Goal: Task Accomplishment & Management: Use online tool/utility

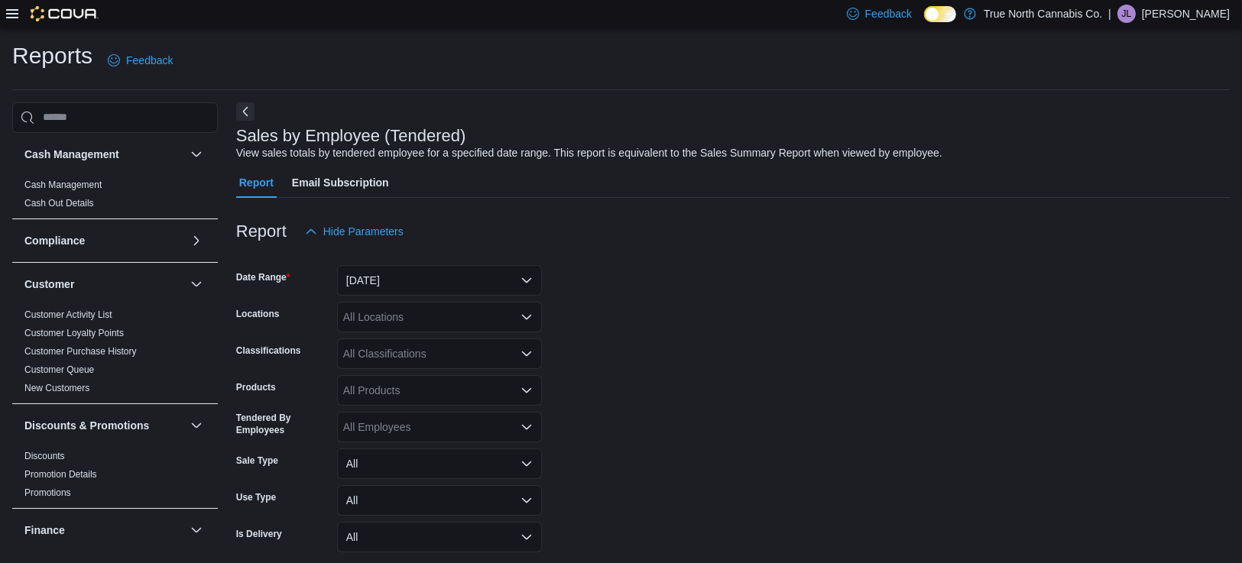
scroll to position [35, 0]
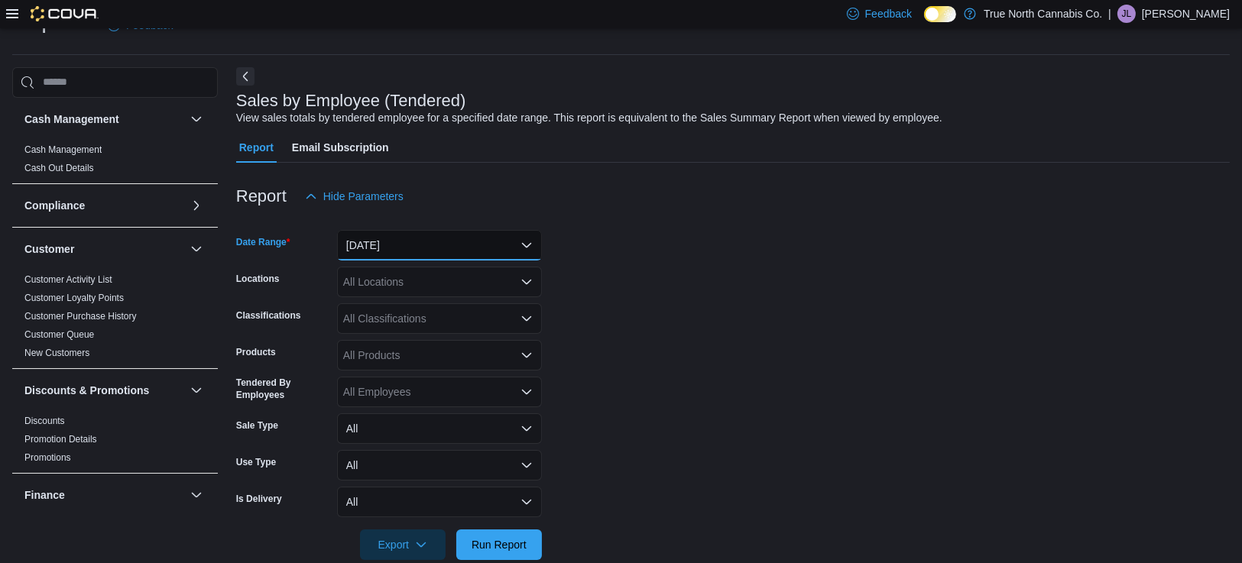
click at [482, 243] on button "[DATE]" at bounding box center [439, 245] width 205 height 31
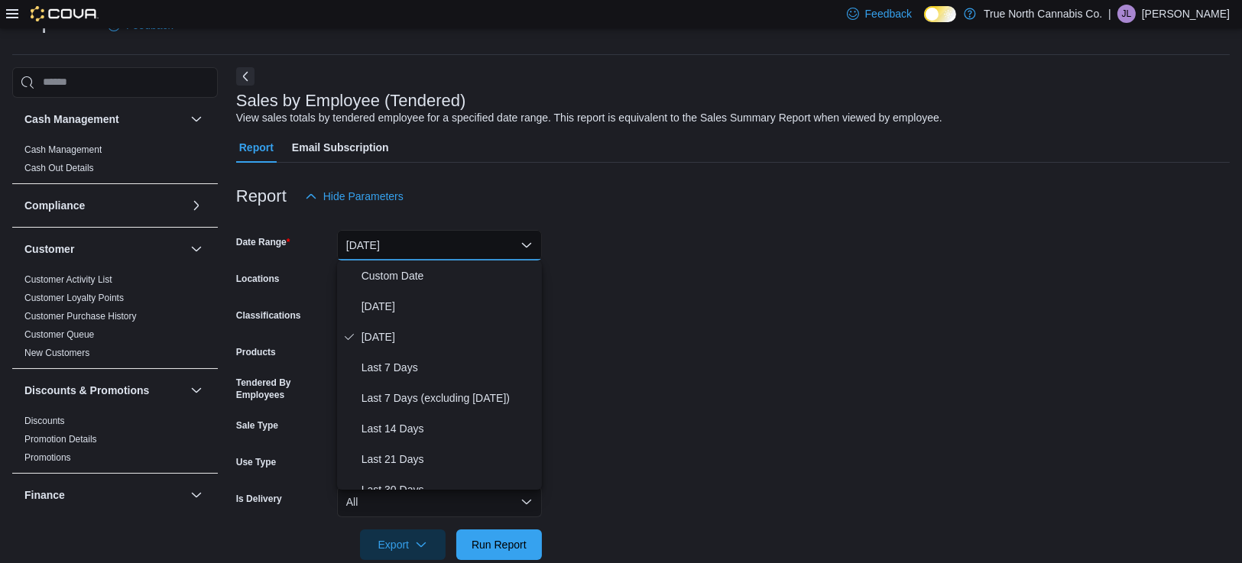
drag, startPoint x: 522, startPoint y: 199, endPoint x: 536, endPoint y: 192, distance: 16.1
click at [536, 192] on div "Report Hide Parameters" at bounding box center [732, 196] width 993 height 31
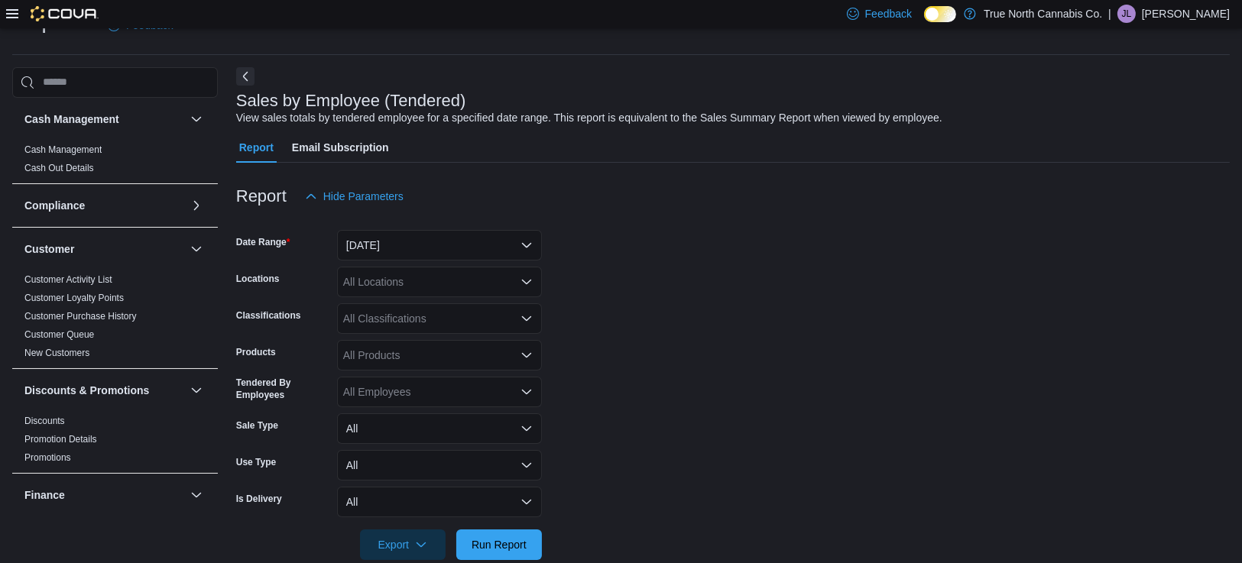
click at [464, 230] on div "[DATE]" at bounding box center [439, 245] width 205 height 31
click at [459, 241] on button "[DATE]" at bounding box center [439, 245] width 205 height 31
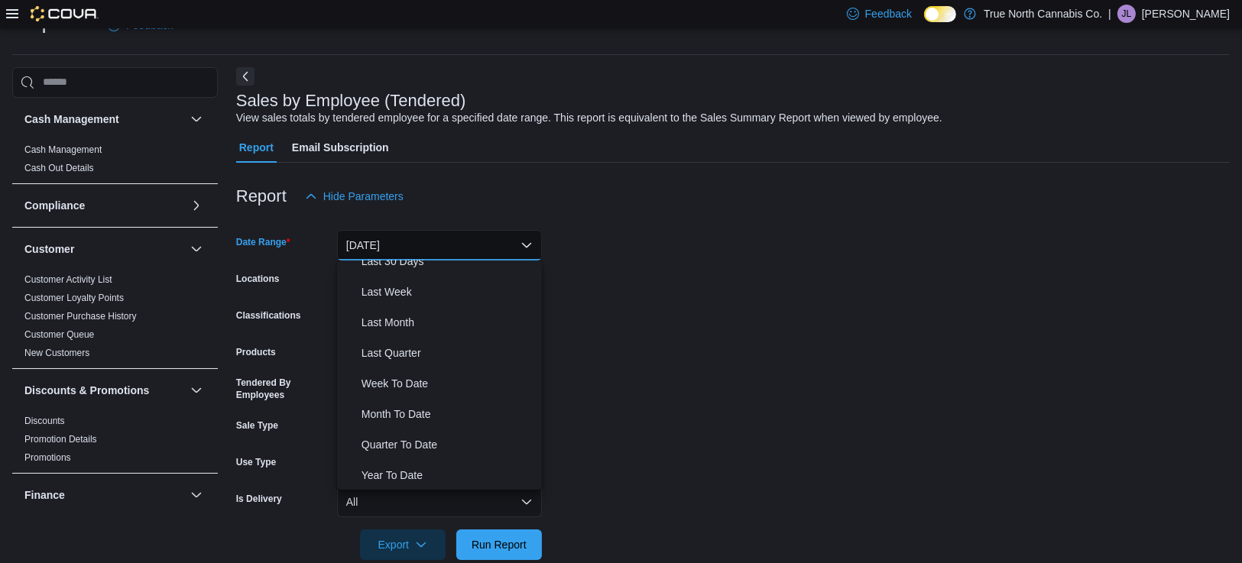
scroll to position [228, 0]
click at [458, 323] on span "Last Month" at bounding box center [448, 322] width 174 height 18
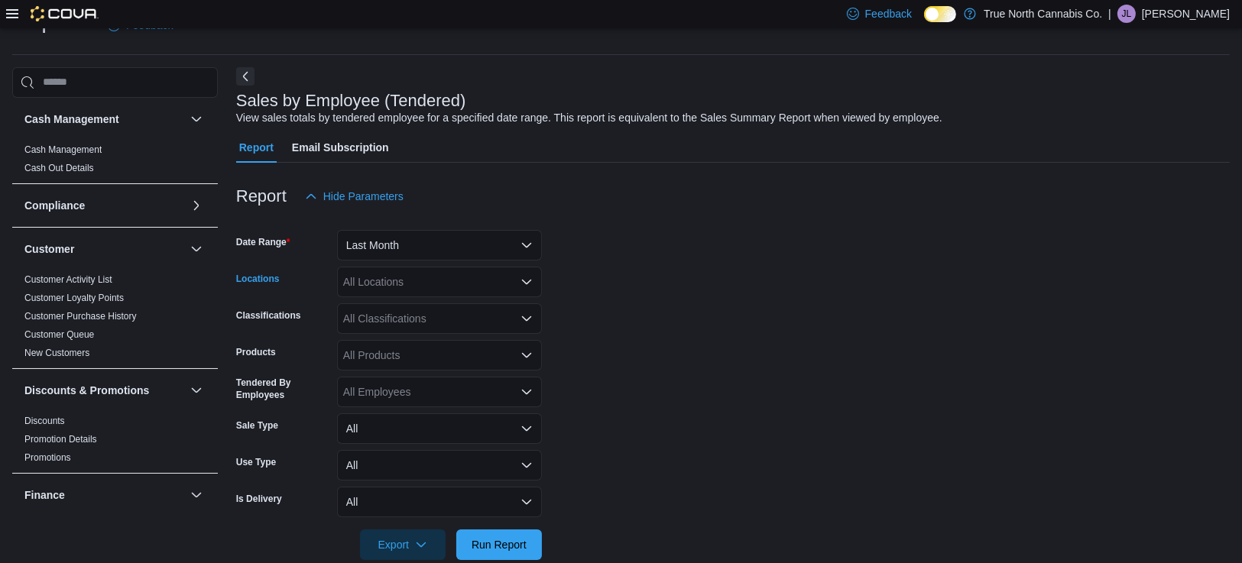
click at [508, 294] on div "All Locations" at bounding box center [439, 282] width 205 height 31
type input "**"
click at [481, 322] on div "Guelph - [PERSON_NAME] Gate" at bounding box center [439, 329] width 186 height 15
click at [499, 545] on span "Run Report" at bounding box center [498, 543] width 55 height 15
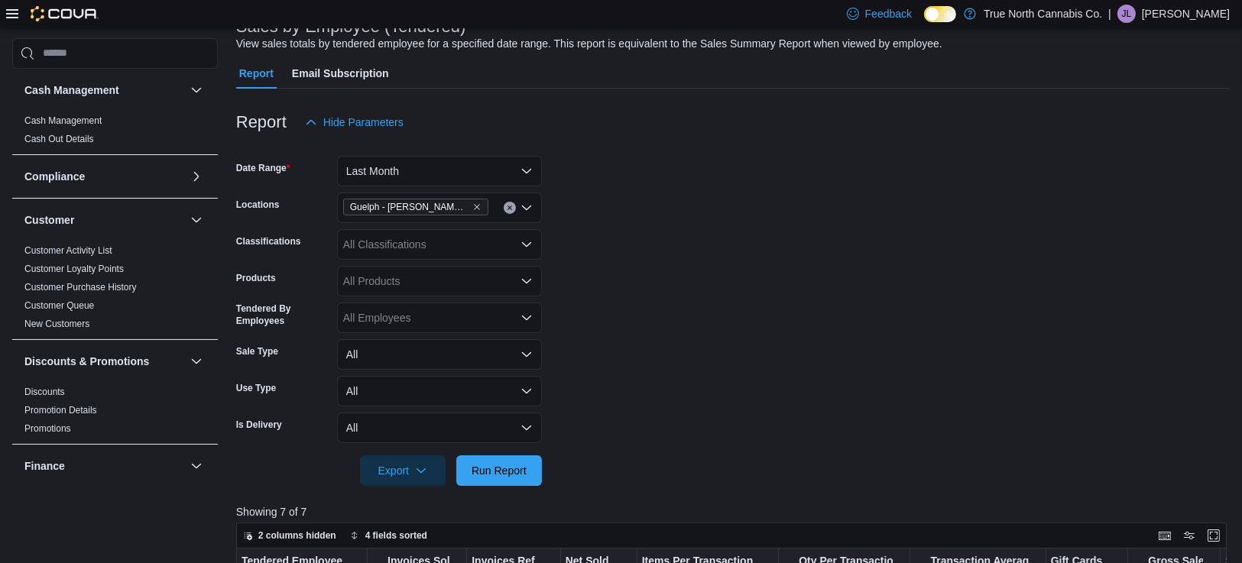
scroll to position [51, 0]
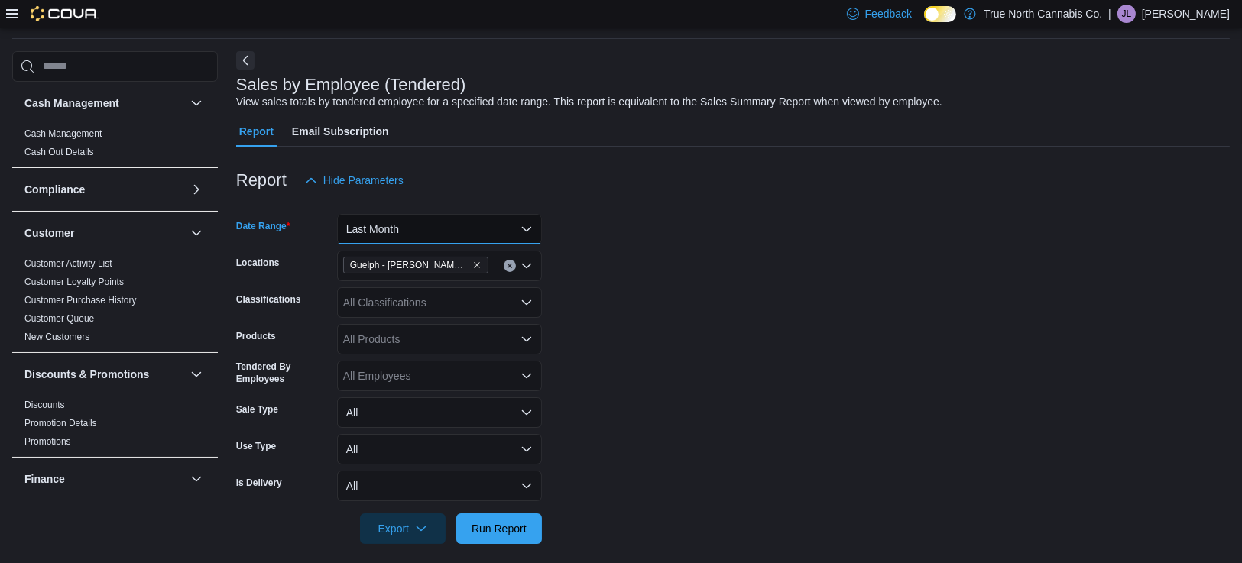
click at [535, 232] on button "Last Month" at bounding box center [439, 229] width 205 height 31
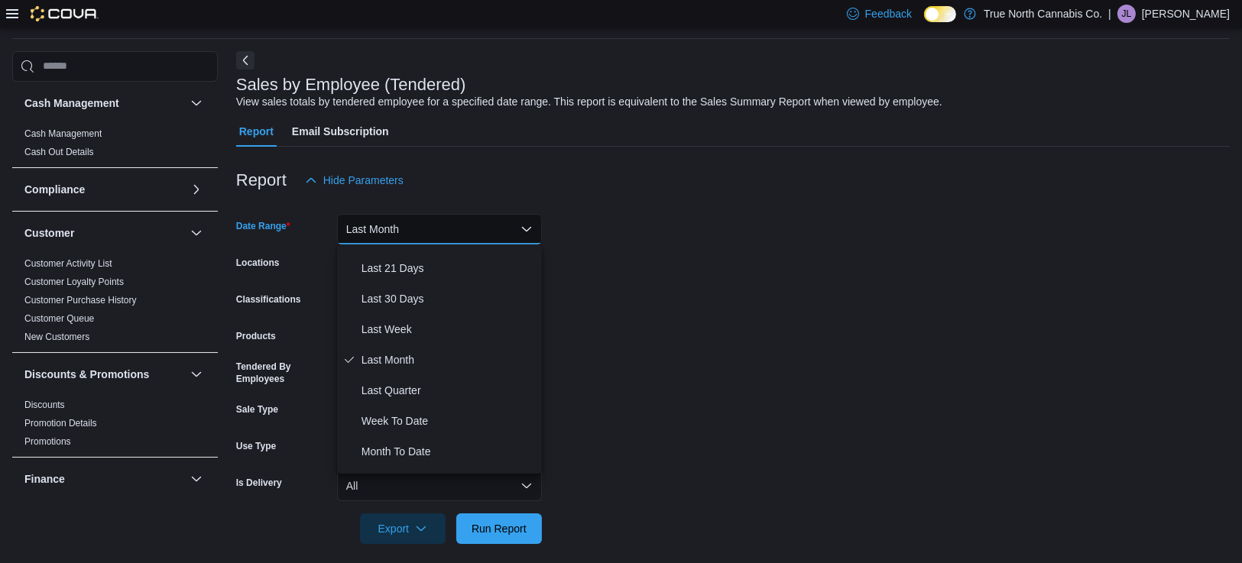
scroll to position [0, 0]
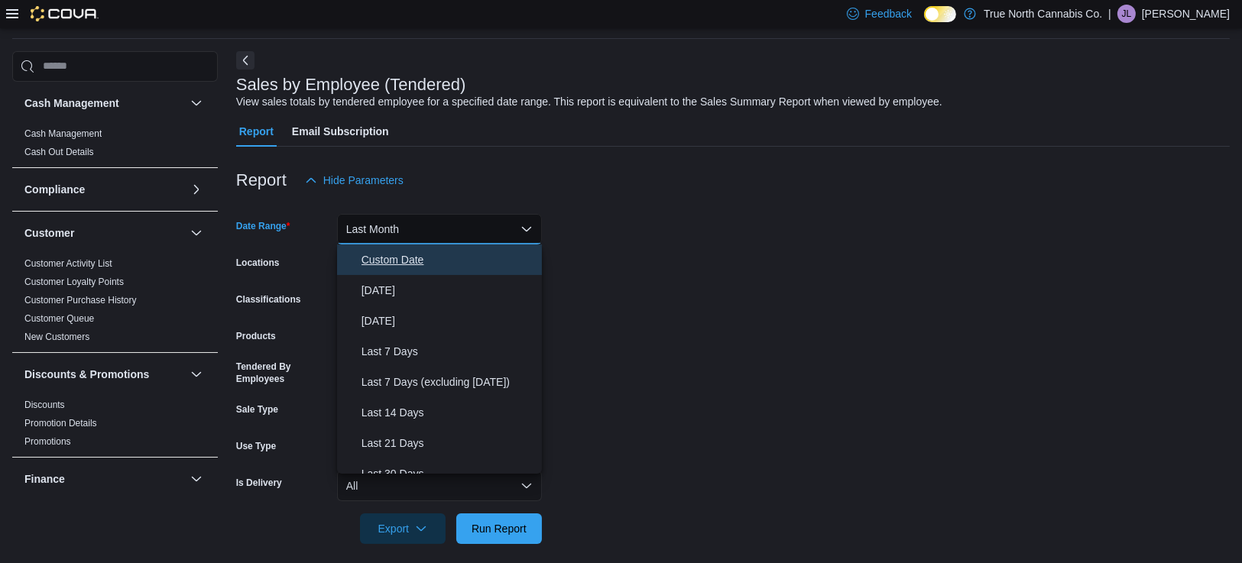
click at [445, 259] on span "Custom Date" at bounding box center [448, 260] width 174 height 18
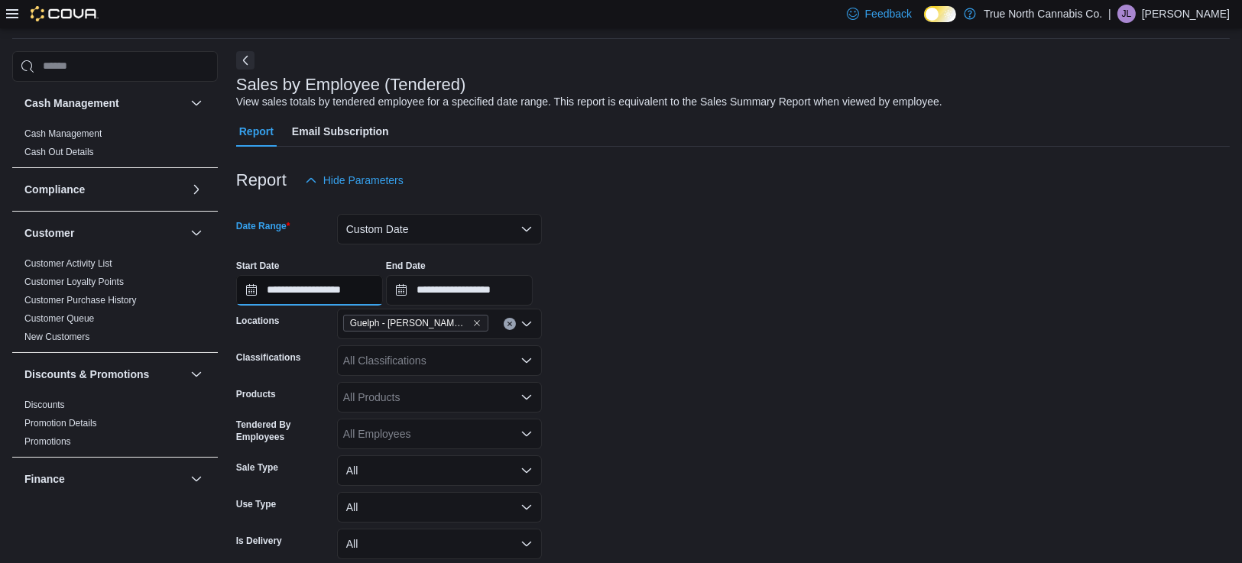
click at [341, 284] on input "**********" at bounding box center [309, 290] width 147 height 31
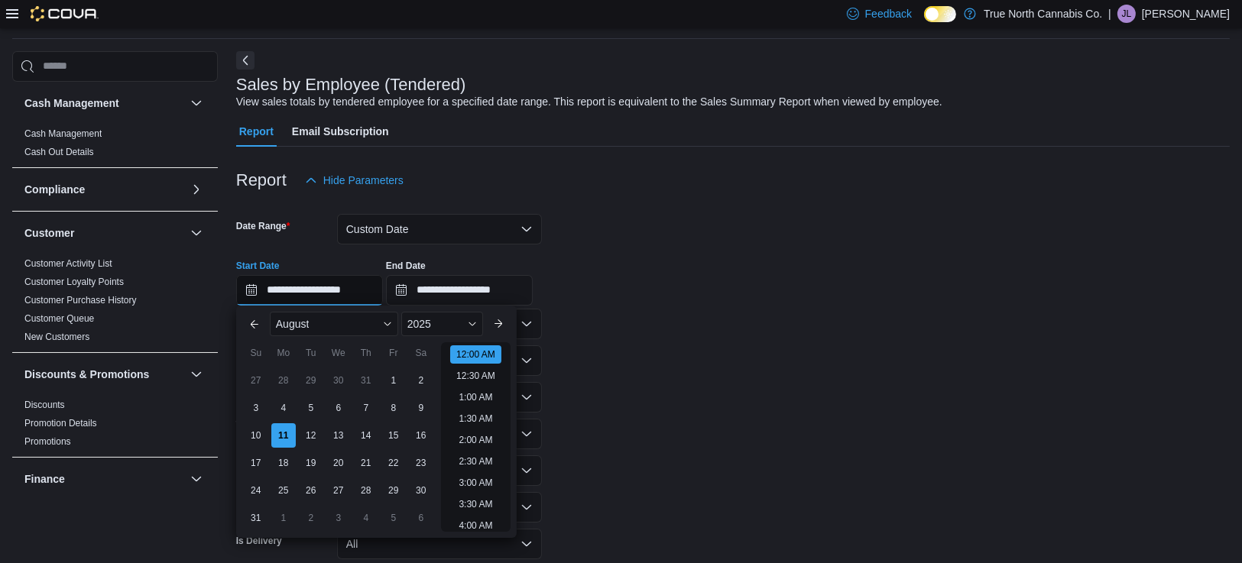
scroll to position [47, 0]
click at [254, 324] on button "Previous Month" at bounding box center [254, 324] width 24 height 24
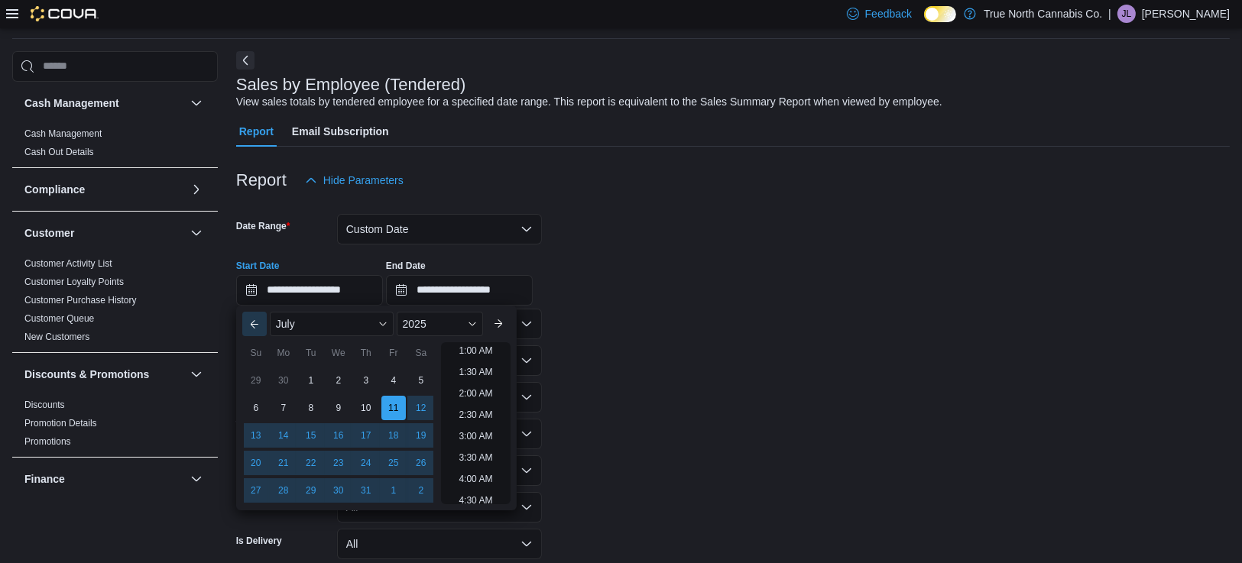
scroll to position [3, 0]
click at [251, 324] on button "Previous Month" at bounding box center [254, 324] width 24 height 24
click at [255, 371] on div "1" at bounding box center [255, 380] width 27 height 27
type input "**********"
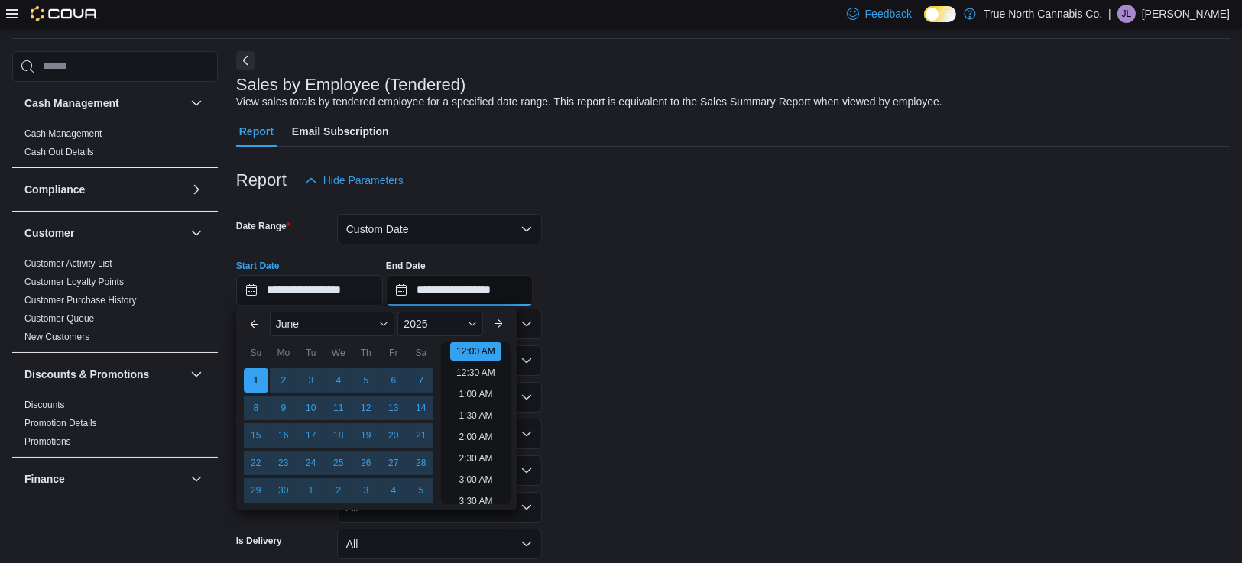
click at [504, 290] on input "**********" at bounding box center [459, 290] width 147 height 31
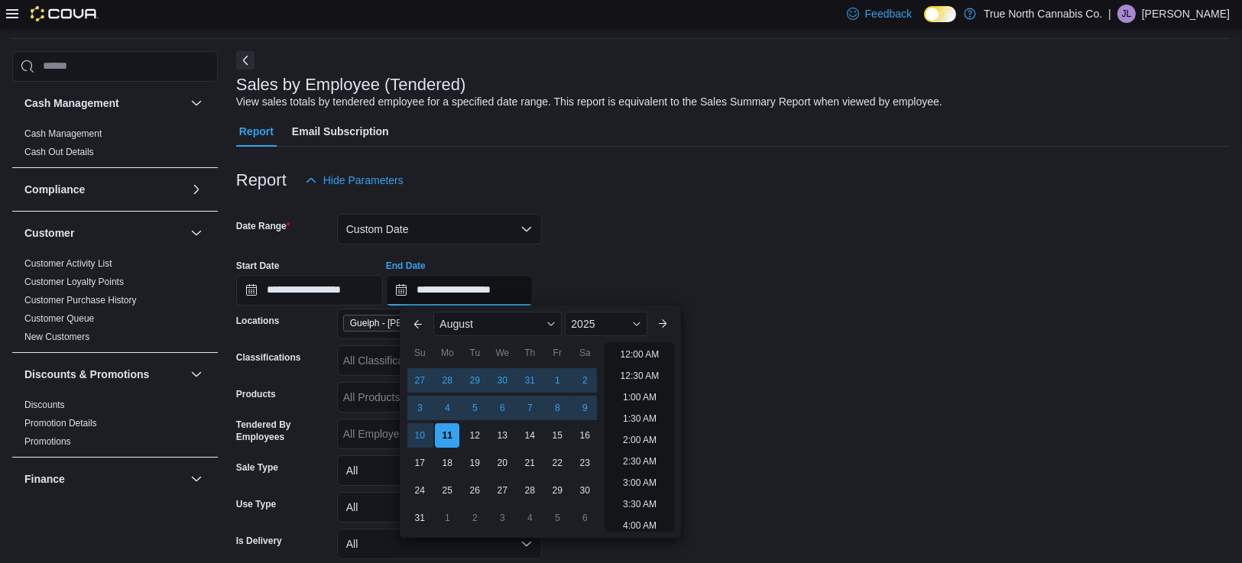
scroll to position [840, 0]
click at [417, 325] on button "Previous Month" at bounding box center [418, 324] width 24 height 24
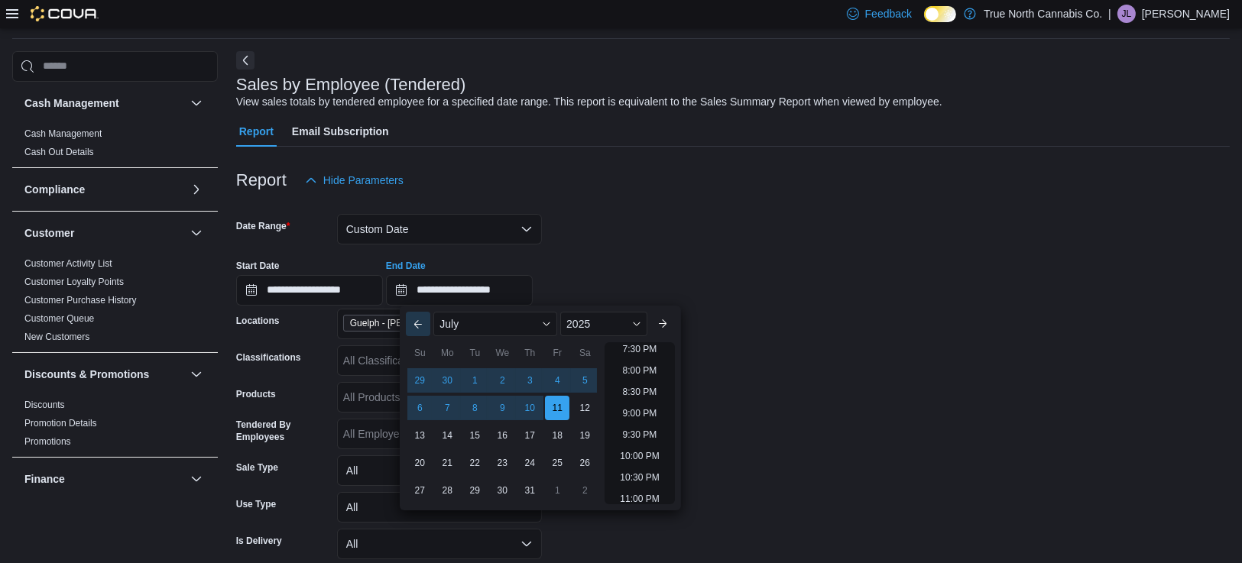
click at [417, 325] on button "Previous Month" at bounding box center [418, 324] width 24 height 24
click at [451, 488] on div "30" at bounding box center [447, 490] width 27 height 27
type input "**********"
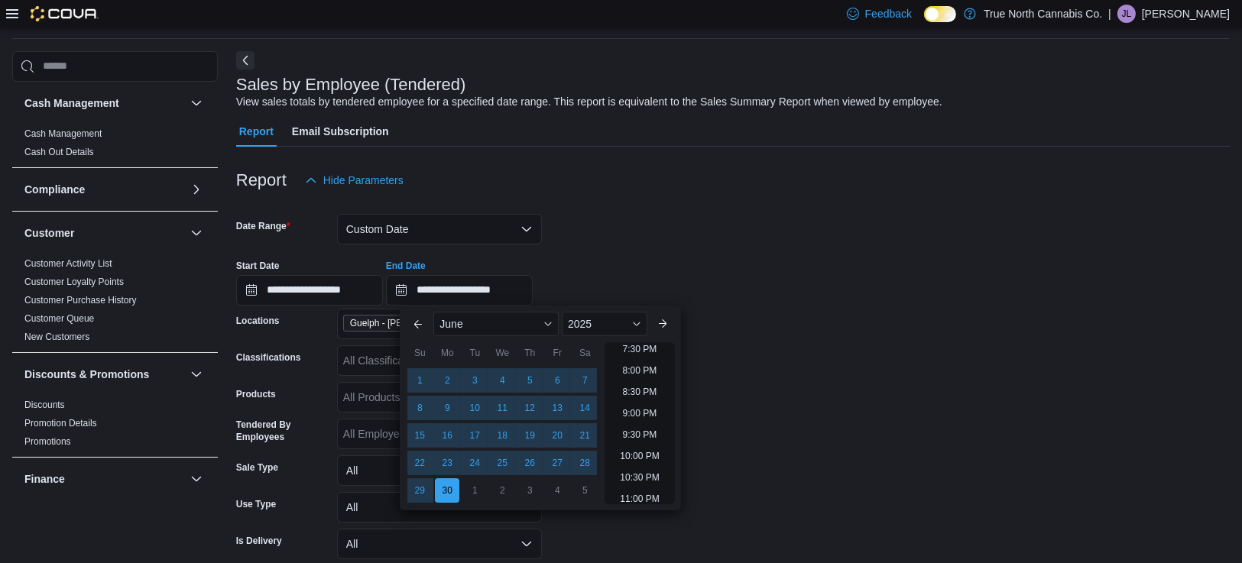
click at [884, 70] on div at bounding box center [732, 73] width 993 height 6
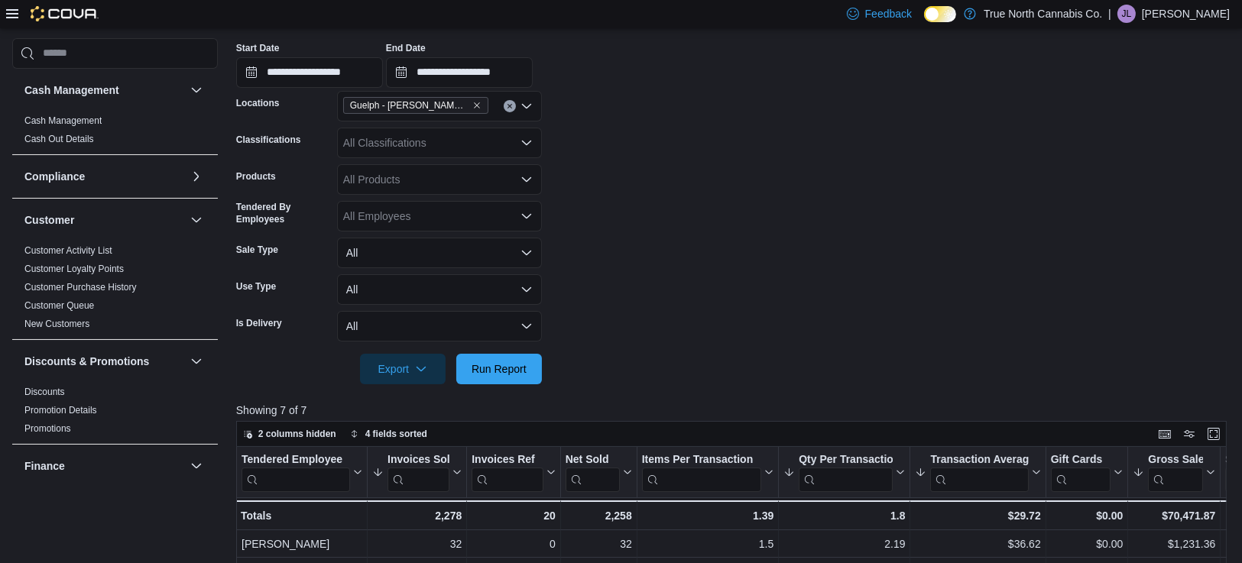
scroll to position [319, 0]
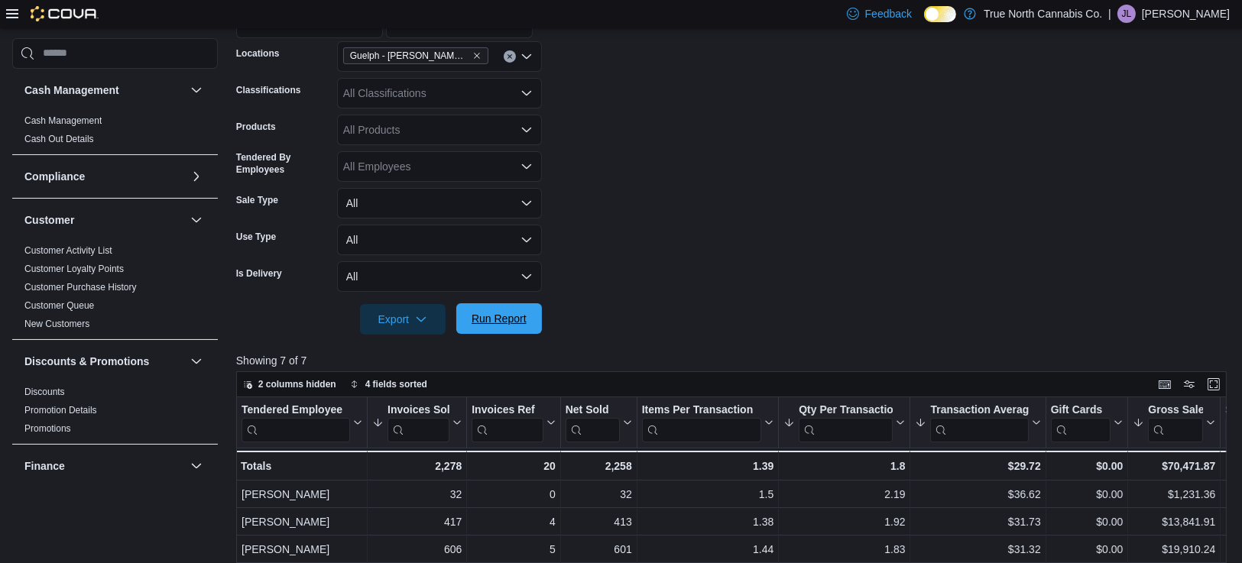
click at [514, 322] on span "Run Report" at bounding box center [498, 318] width 55 height 15
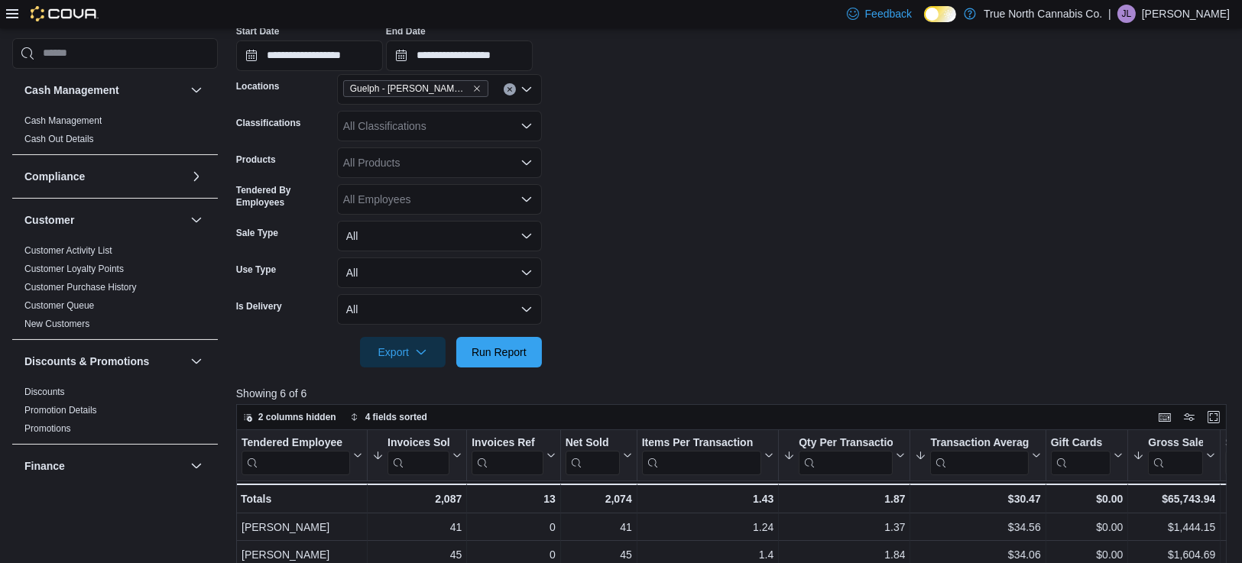
scroll to position [57, 0]
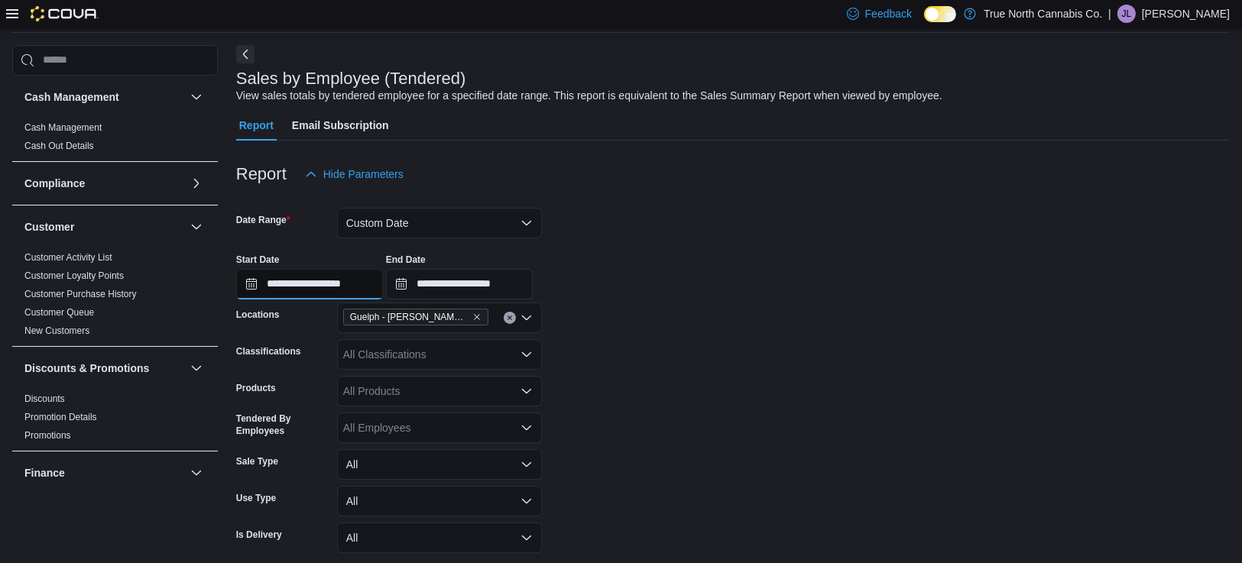
click at [357, 275] on input "**********" at bounding box center [309, 284] width 147 height 31
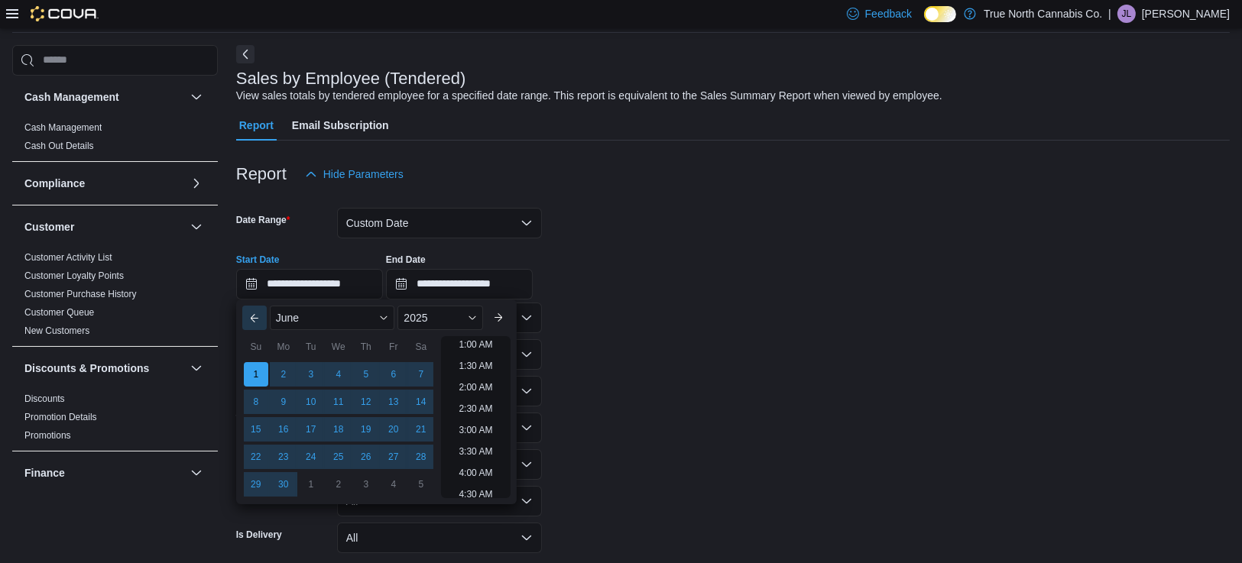
click at [255, 308] on button "Previous Month" at bounding box center [254, 318] width 24 height 24
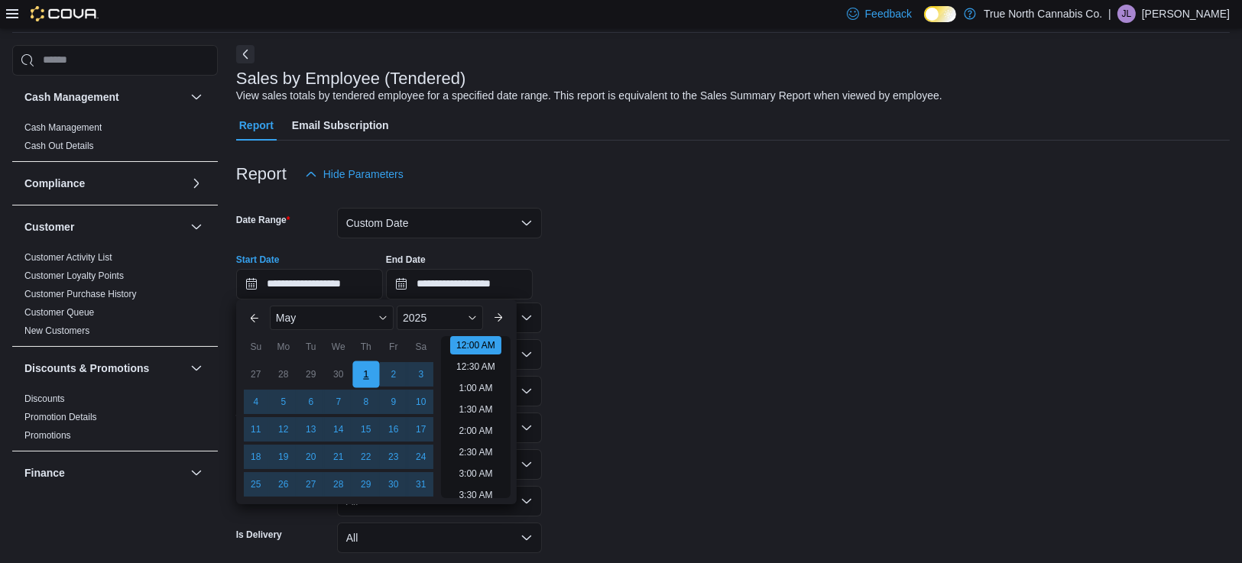
click at [359, 373] on div "1" at bounding box center [365, 374] width 27 height 27
click at [422, 488] on div "31" at bounding box center [420, 484] width 27 height 27
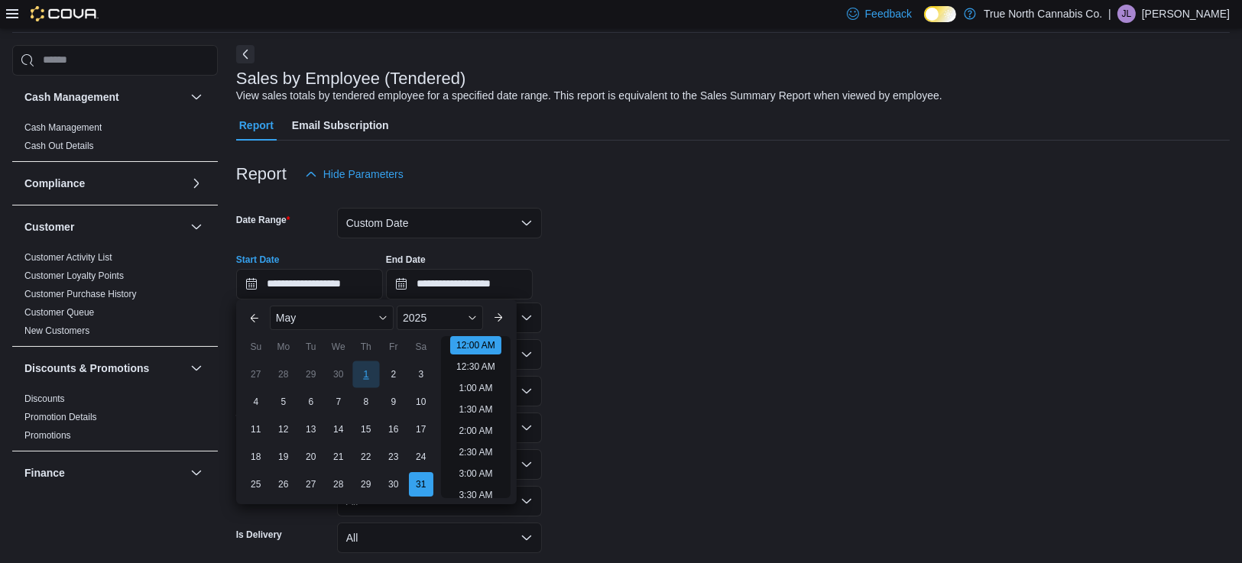
click at [371, 379] on div "1" at bounding box center [365, 374] width 27 height 27
type input "**********"
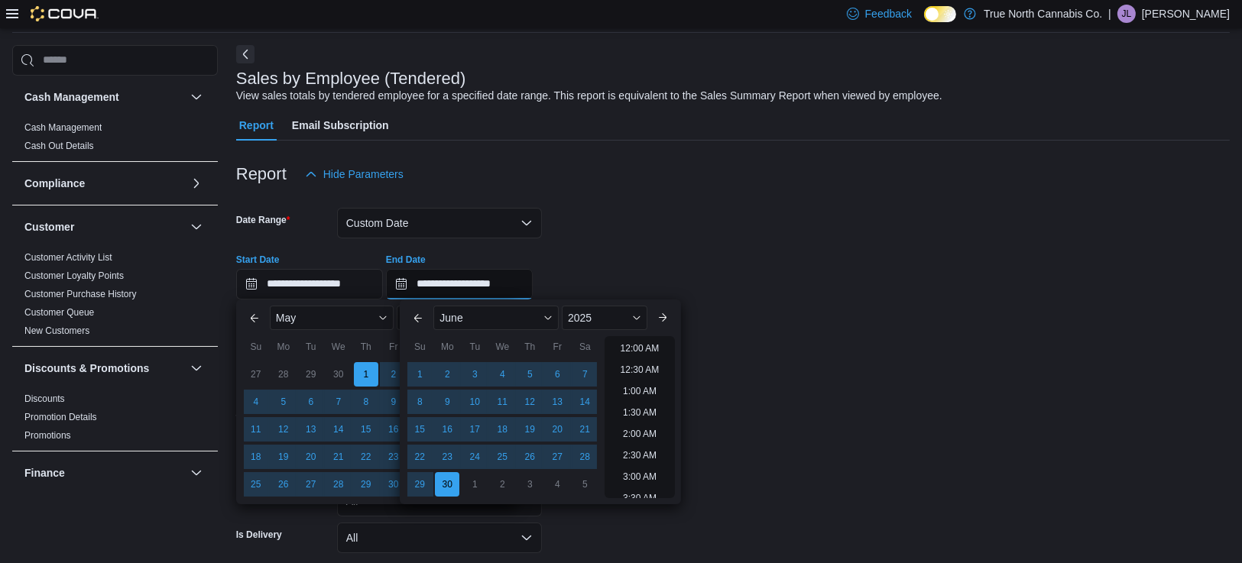
click at [509, 282] on input "**********" at bounding box center [459, 284] width 147 height 31
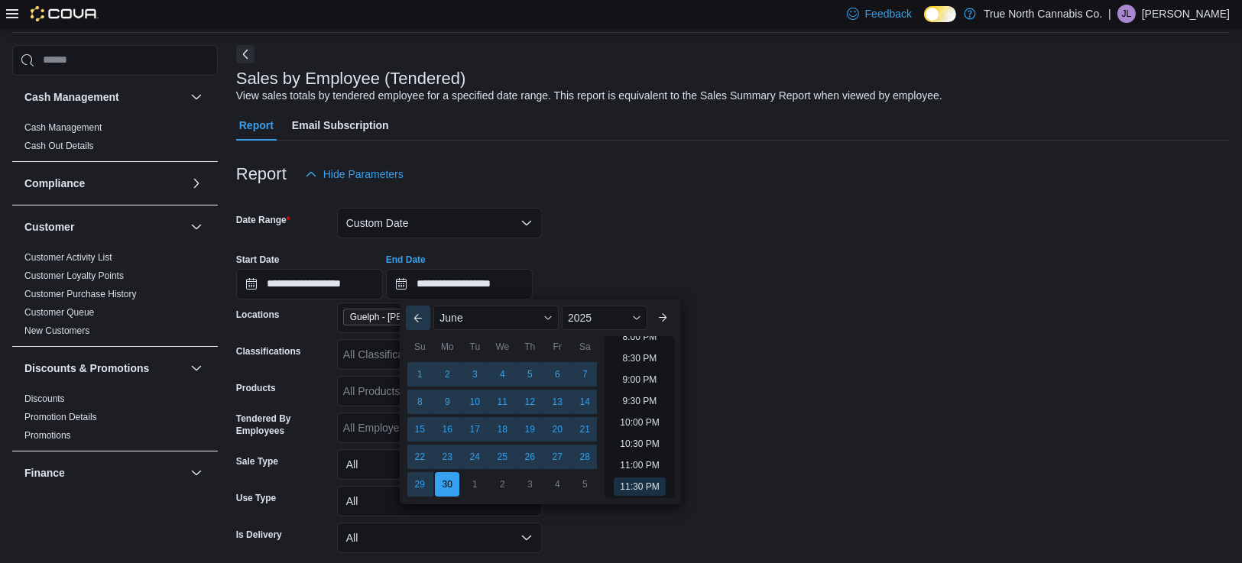
click at [417, 319] on button "Previous Month" at bounding box center [418, 318] width 24 height 24
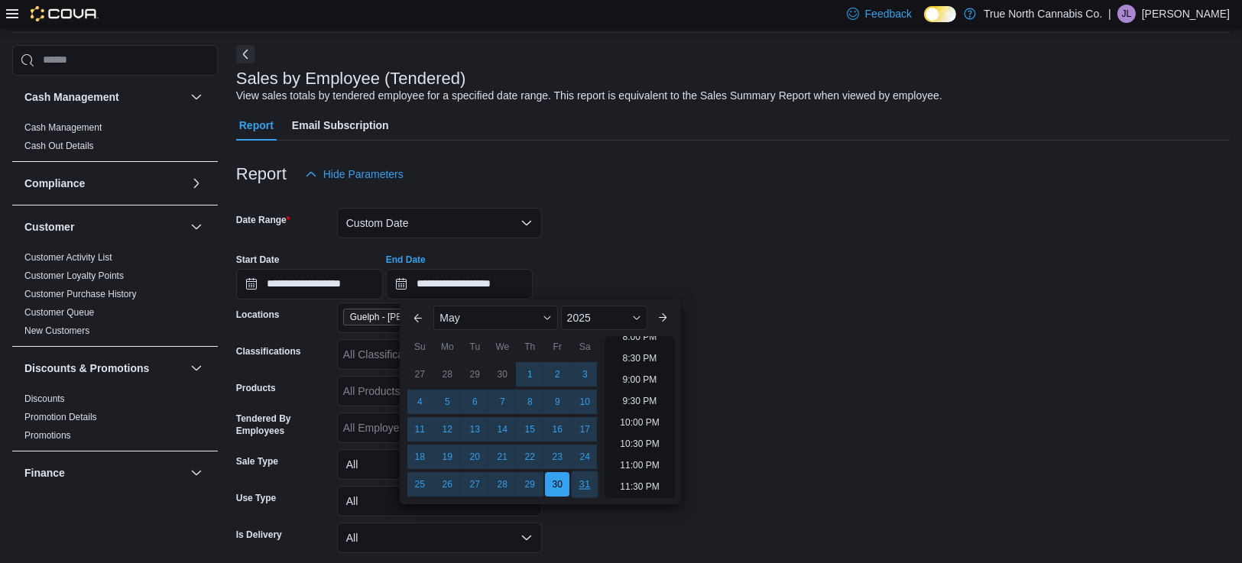
click at [583, 486] on div "31" at bounding box center [585, 484] width 27 height 27
type input "**********"
click at [813, 170] on div "Report Hide Parameters" at bounding box center [732, 174] width 993 height 31
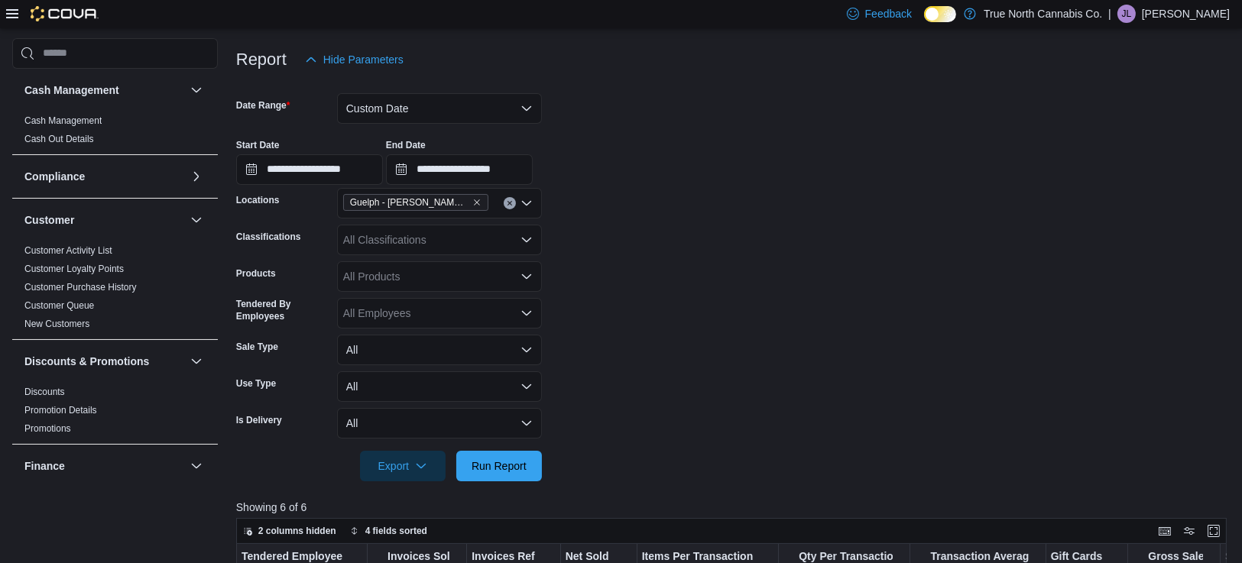
scroll to position [322, 0]
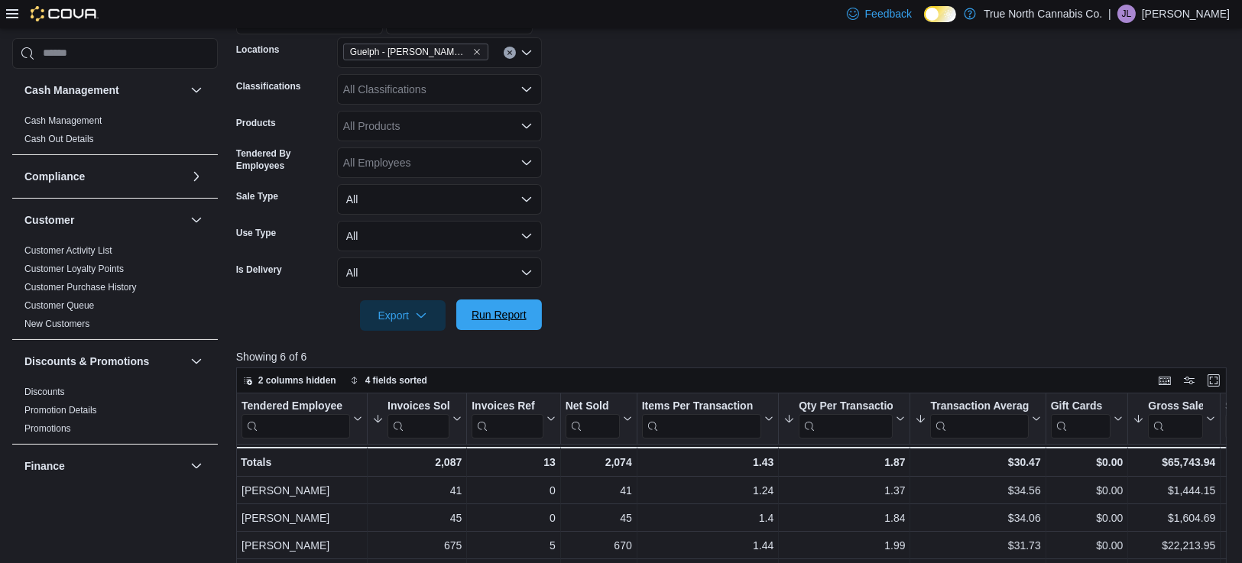
click at [512, 313] on span "Run Report" at bounding box center [498, 314] width 55 height 15
